Goal: Task Accomplishment & Management: Manage account settings

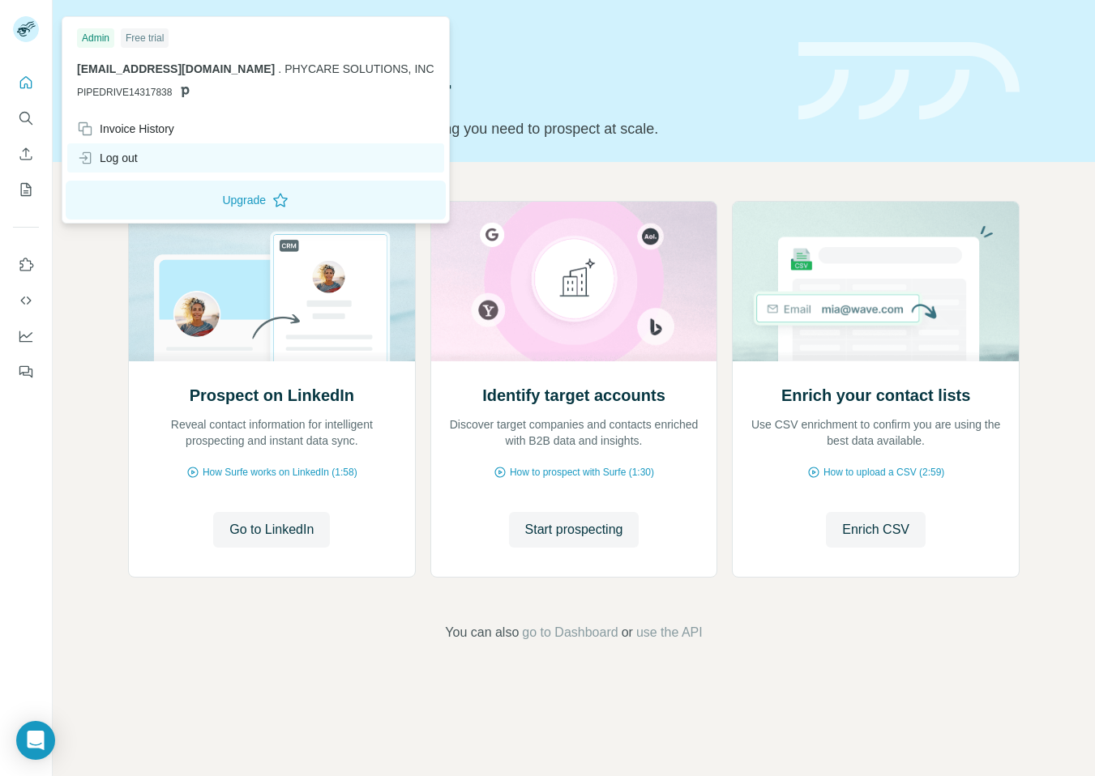
click at [157, 162] on div "Log out" at bounding box center [255, 157] width 377 height 29
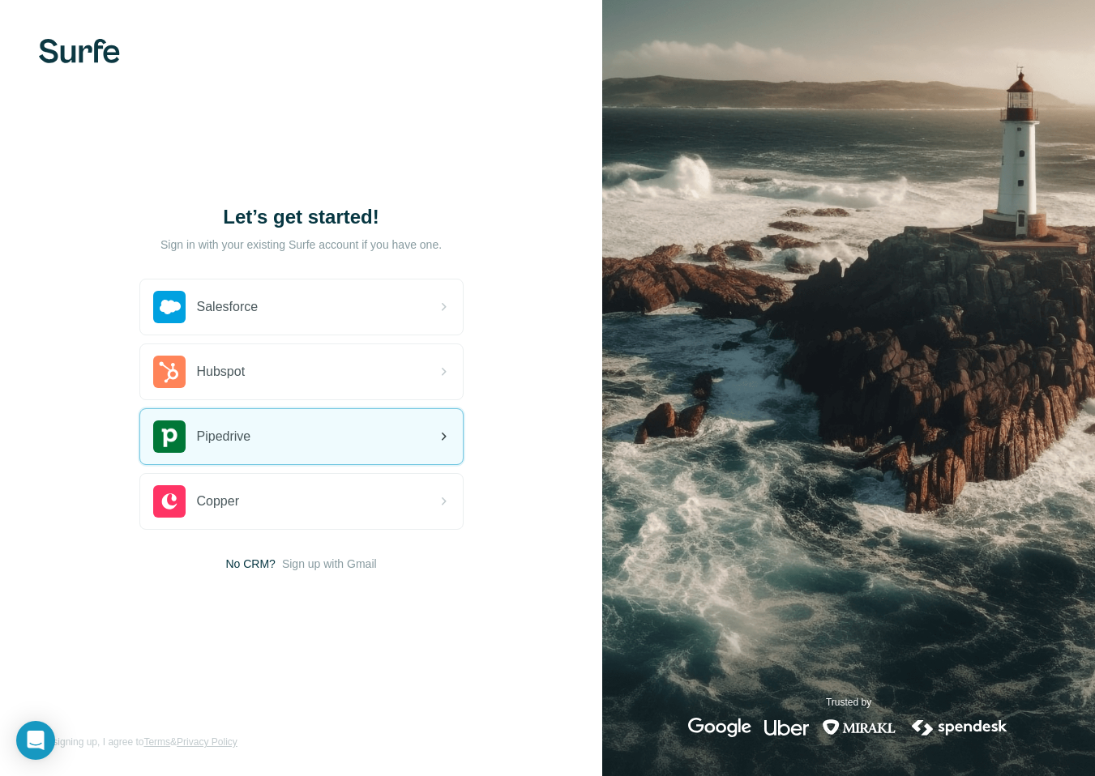
click at [223, 453] on div "Pipedrive" at bounding box center [301, 436] width 323 height 55
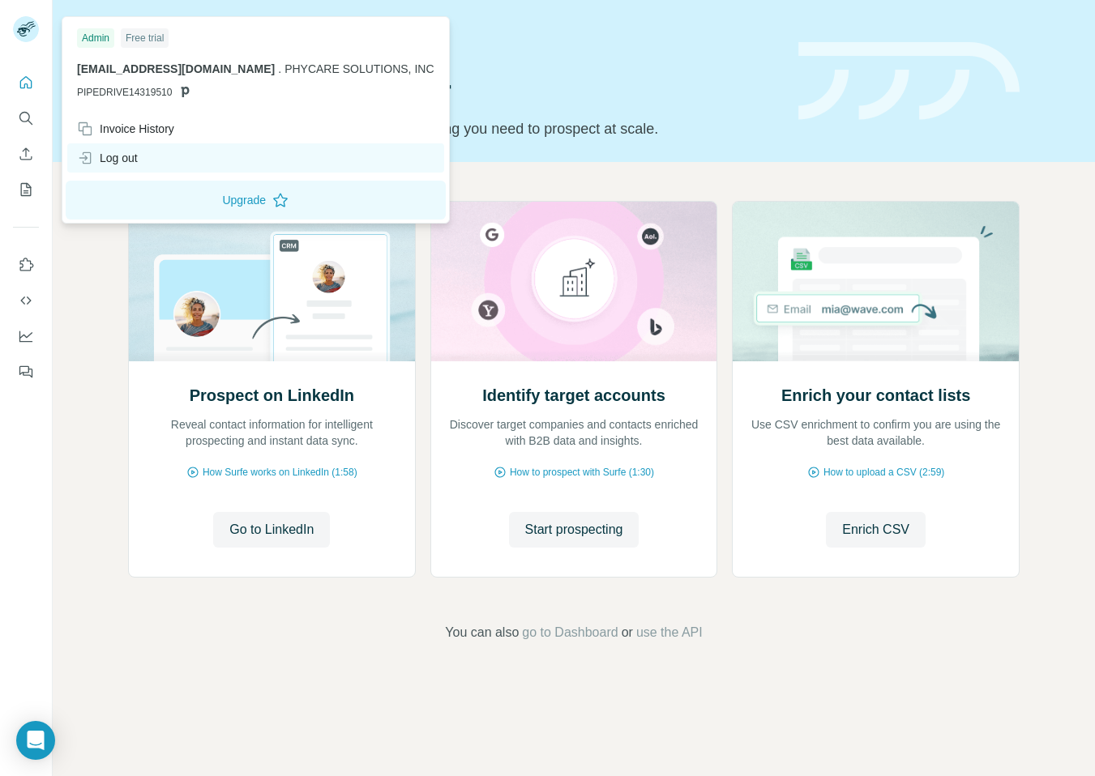
click at [139, 167] on div "Log out" at bounding box center [255, 157] width 377 height 29
click at [207, 163] on div "Log out" at bounding box center [255, 157] width 377 height 29
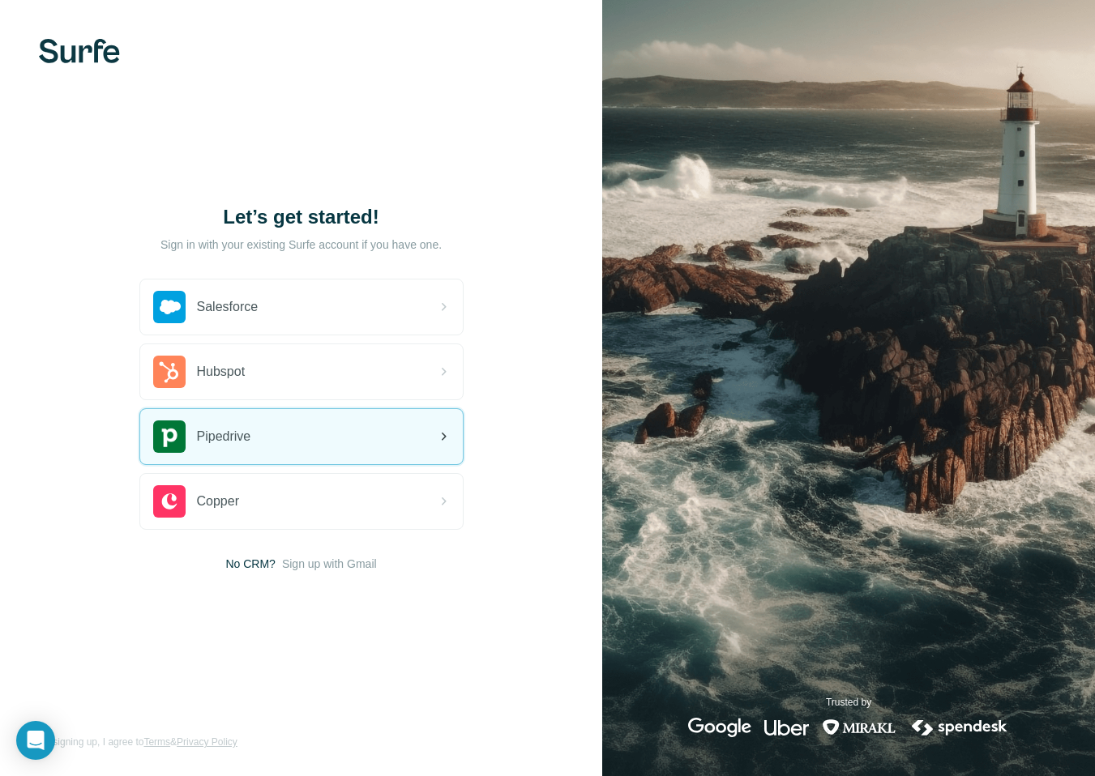
click at [243, 433] on span "Pipedrive" at bounding box center [224, 436] width 54 height 19
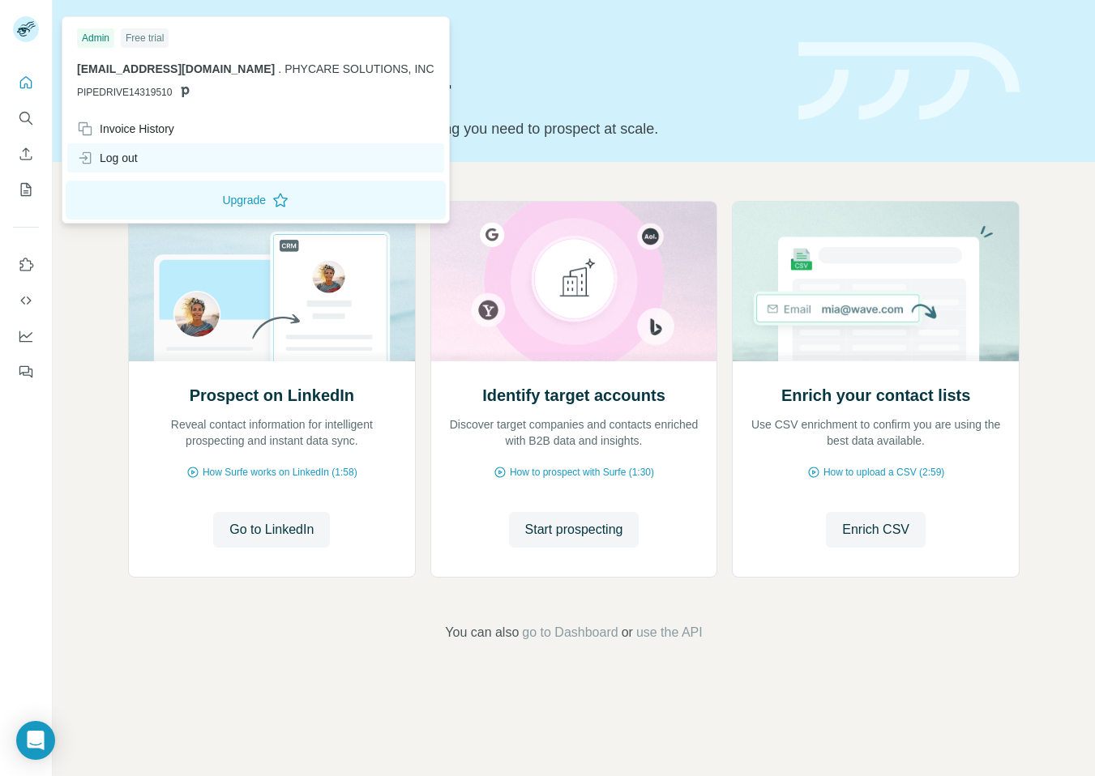
click at [107, 152] on div "Log out" at bounding box center [107, 158] width 61 height 16
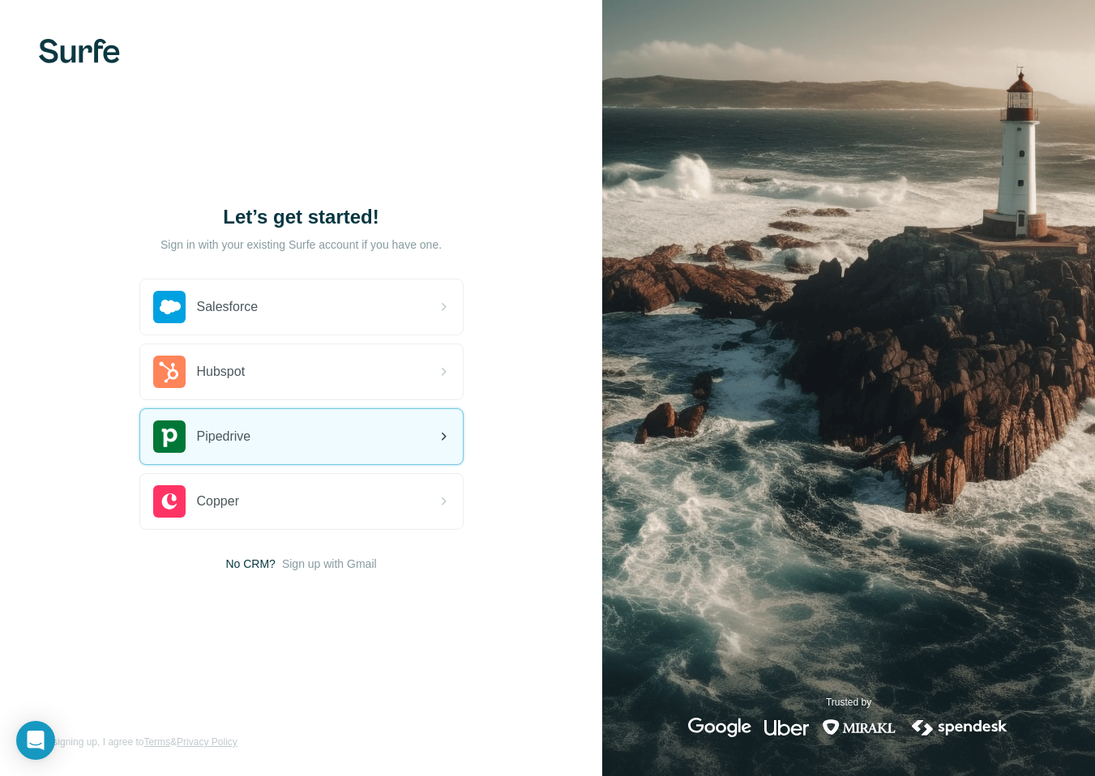
click at [203, 462] on div "Pipedrive" at bounding box center [301, 436] width 323 height 55
